Goal: Navigation & Orientation: Find specific page/section

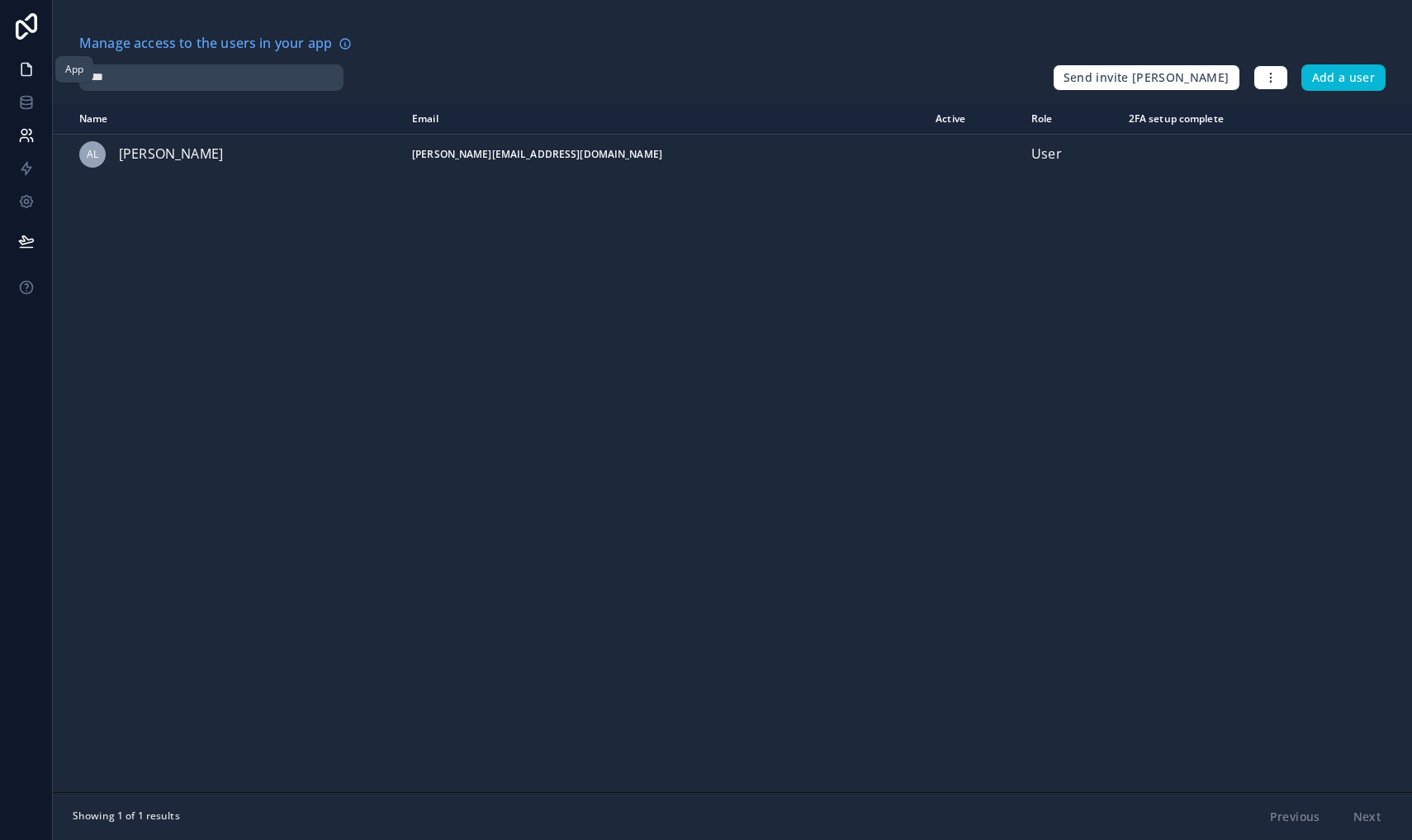
click at [28, 75] on icon at bounding box center [26, 69] width 16 height 16
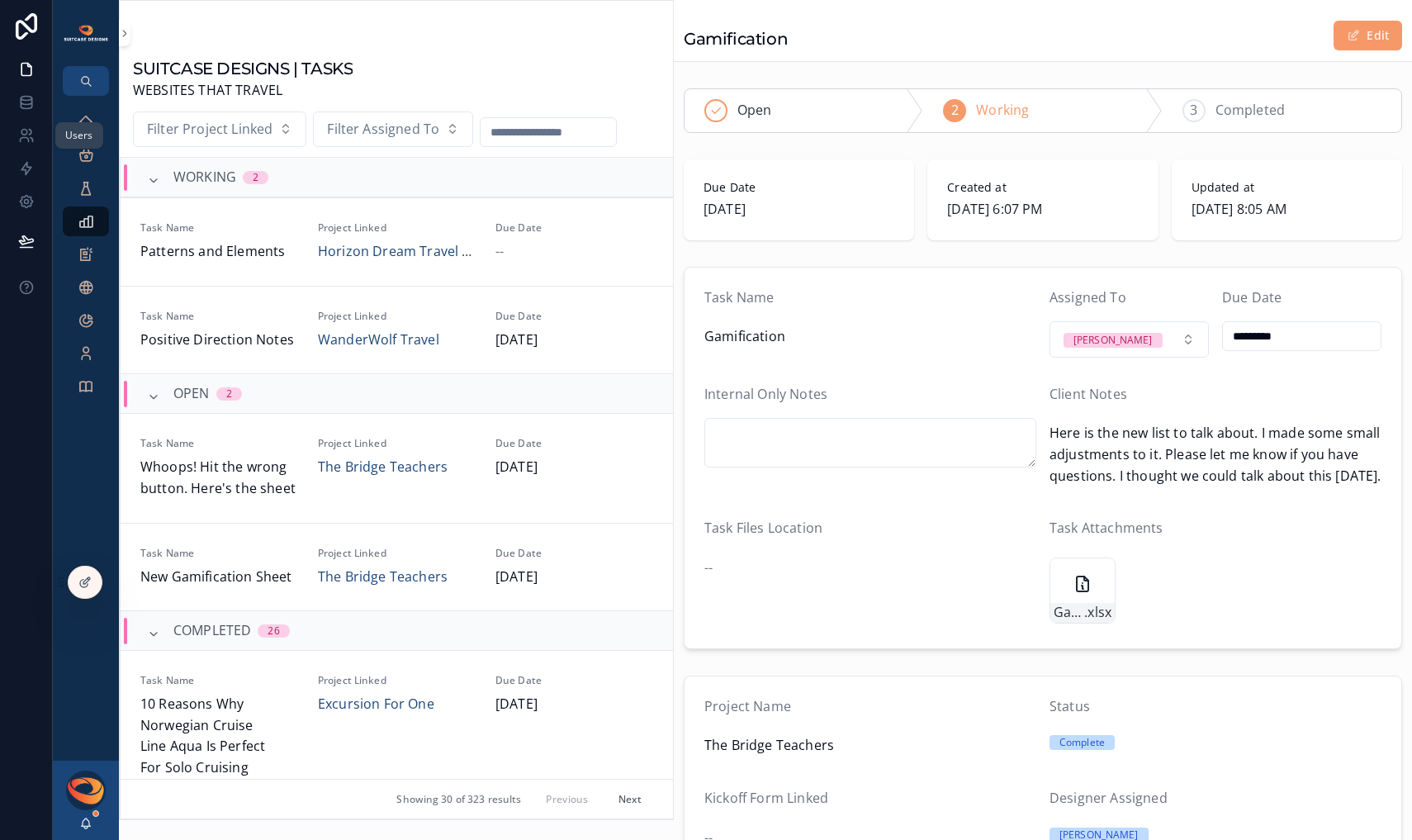
click at [85, 126] on div "Users" at bounding box center [79, 136] width 48 height 27
click at [88, 135] on div "Users" at bounding box center [78, 136] width 28 height 13
click at [91, 124] on div "Users" at bounding box center [79, 136] width 48 height 27
click at [85, 116] on icon "scrollable content" at bounding box center [85, 122] width 16 height 16
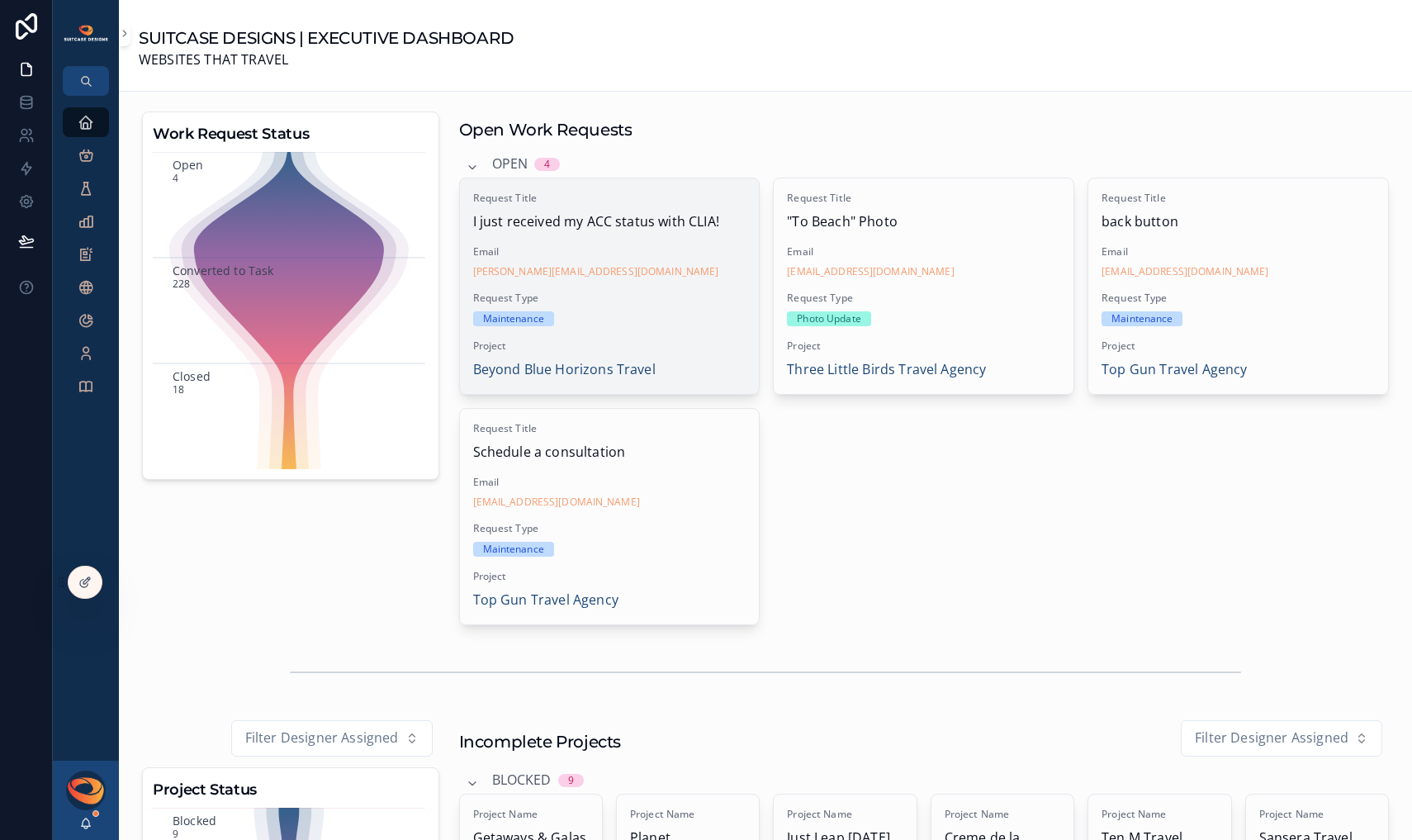
click at [687, 305] on div "Request Type Maintenance" at bounding box center [610, 309] width 274 height 34
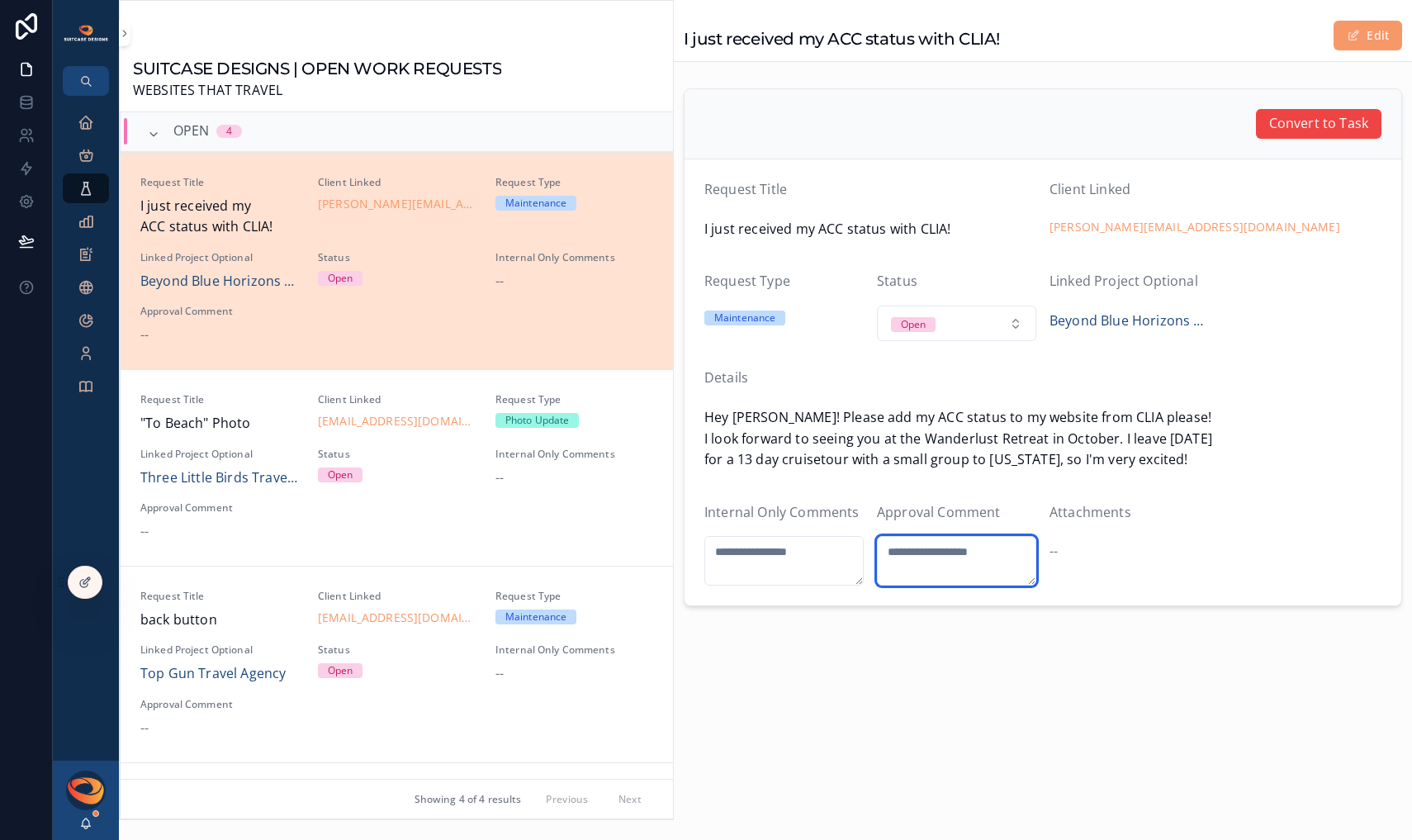
click at [938, 559] on textarea "scrollable content" at bounding box center [957, 561] width 160 height 50
click at [88, 122] on icon "scrollable content" at bounding box center [85, 122] width 16 height 16
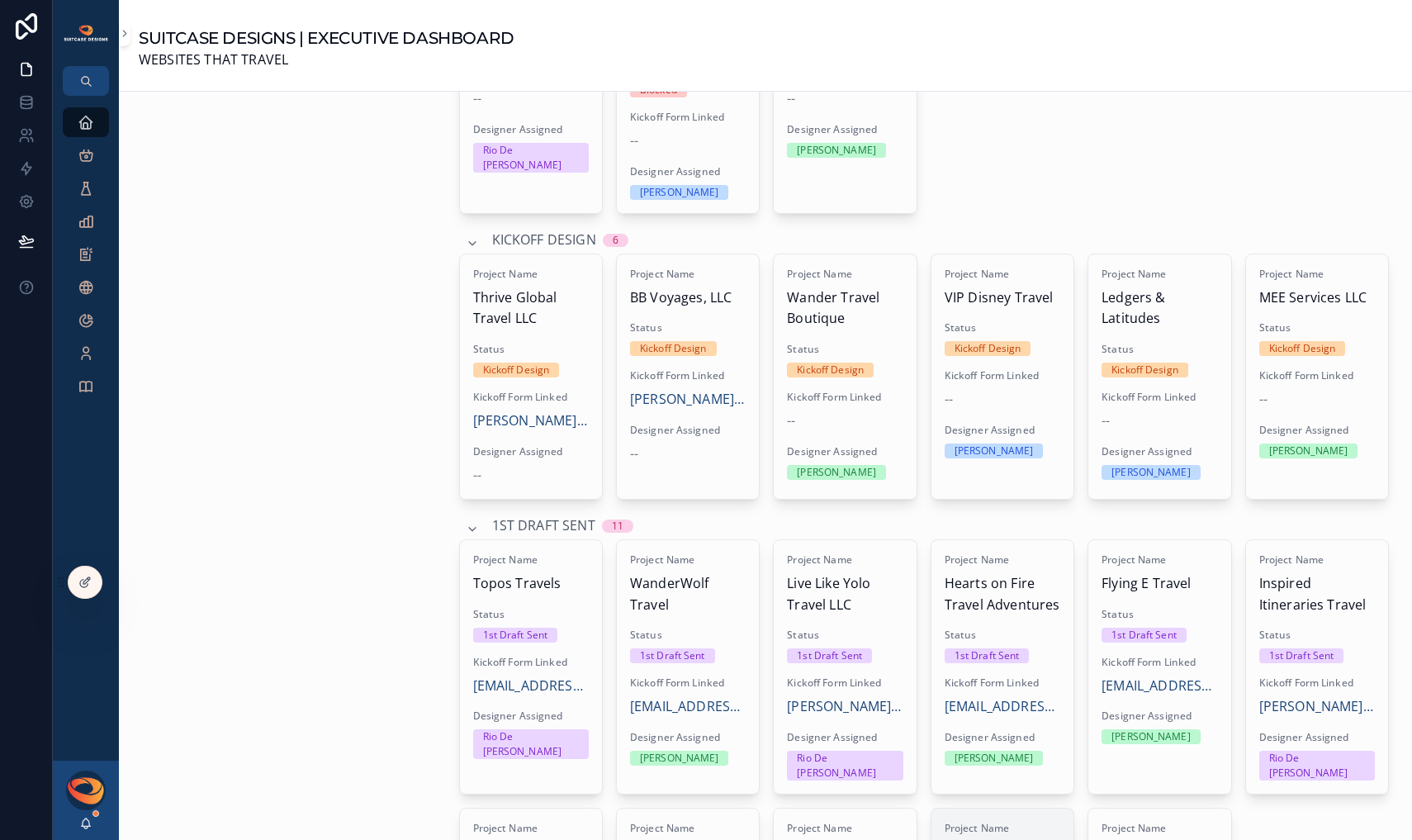
scroll to position [977, 0]
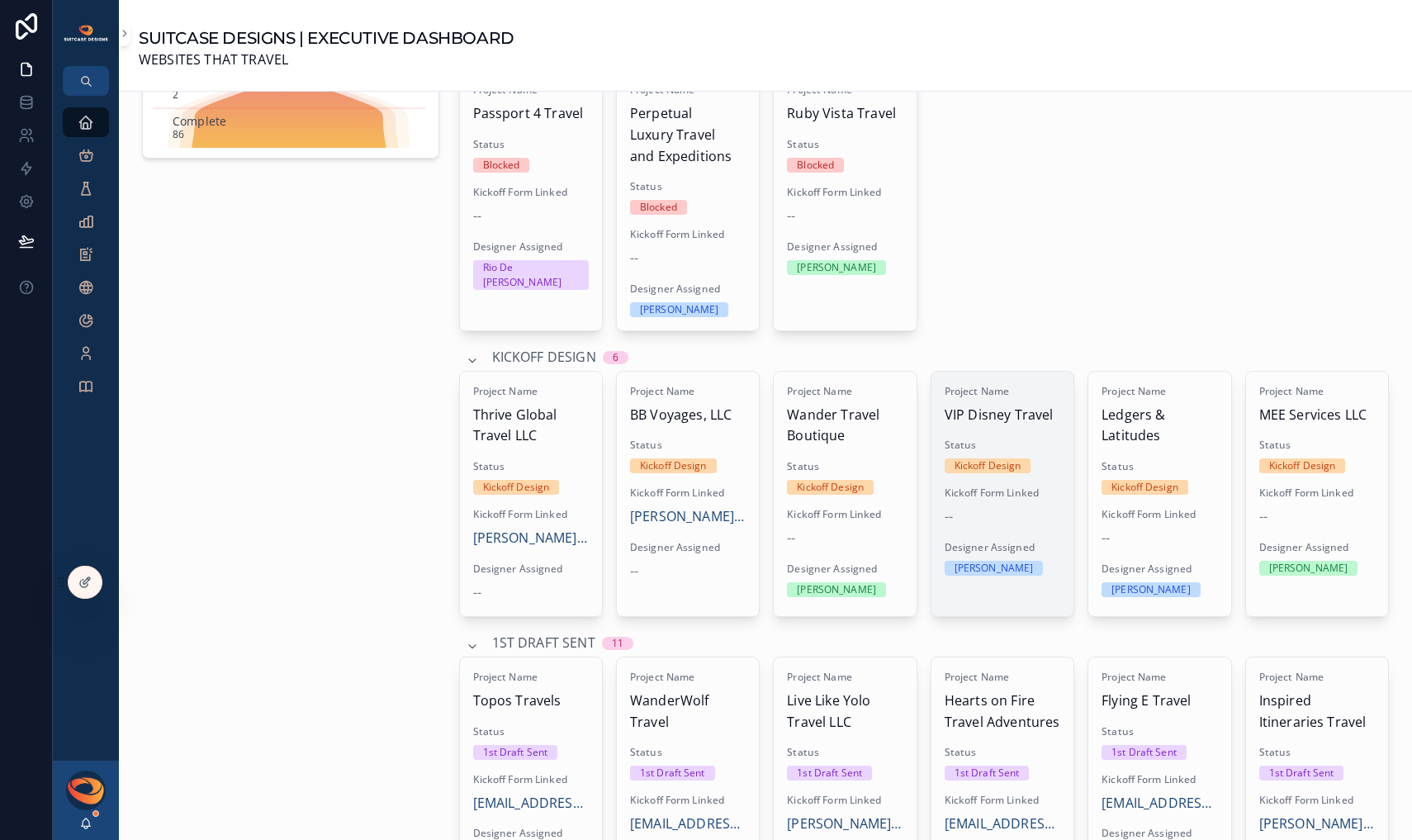
click at [1030, 508] on div "--" at bounding box center [1003, 517] width 116 height 21
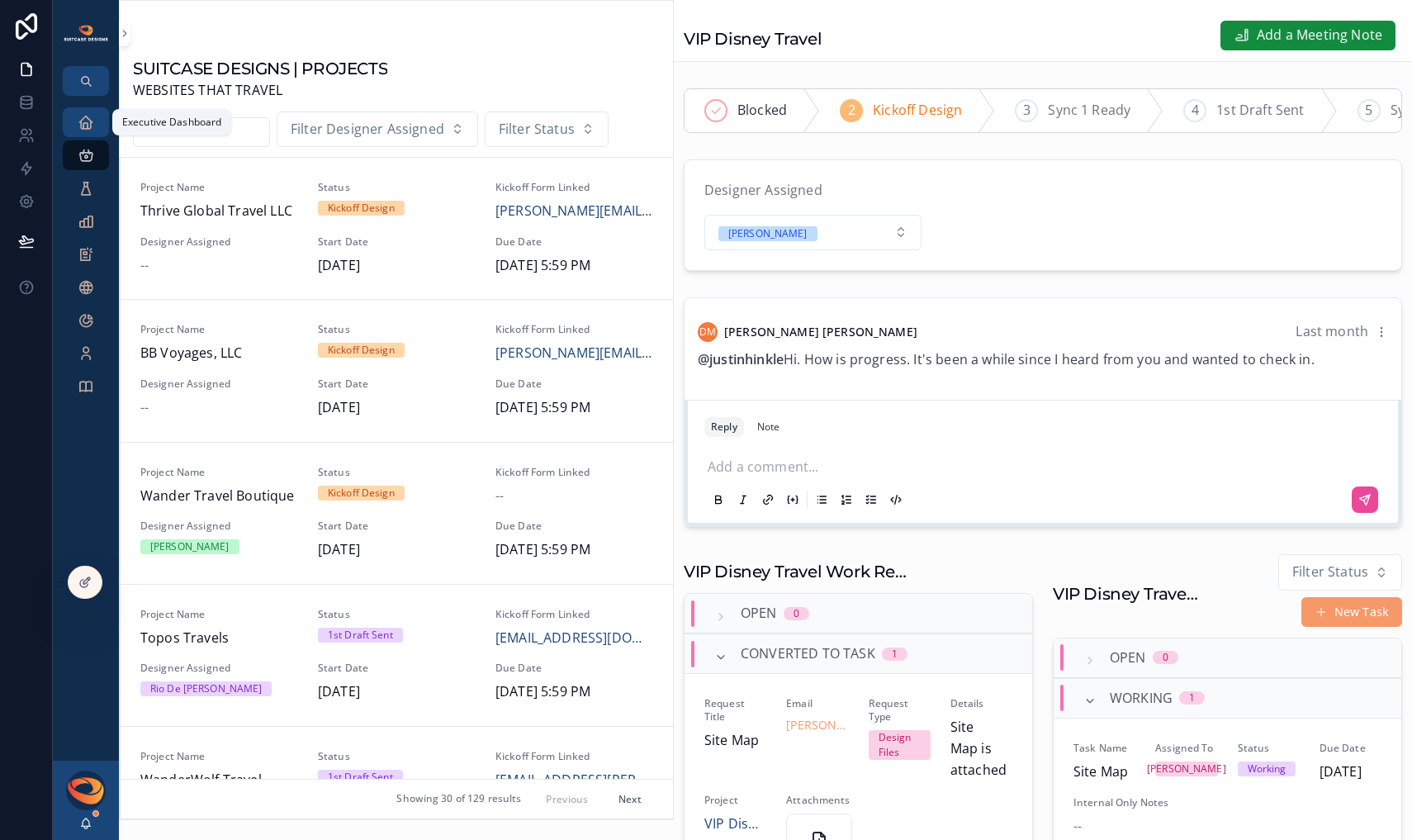
click at [88, 122] on icon "scrollable content" at bounding box center [85, 122] width 16 height 16
